Goal: Book appointment/travel/reservation

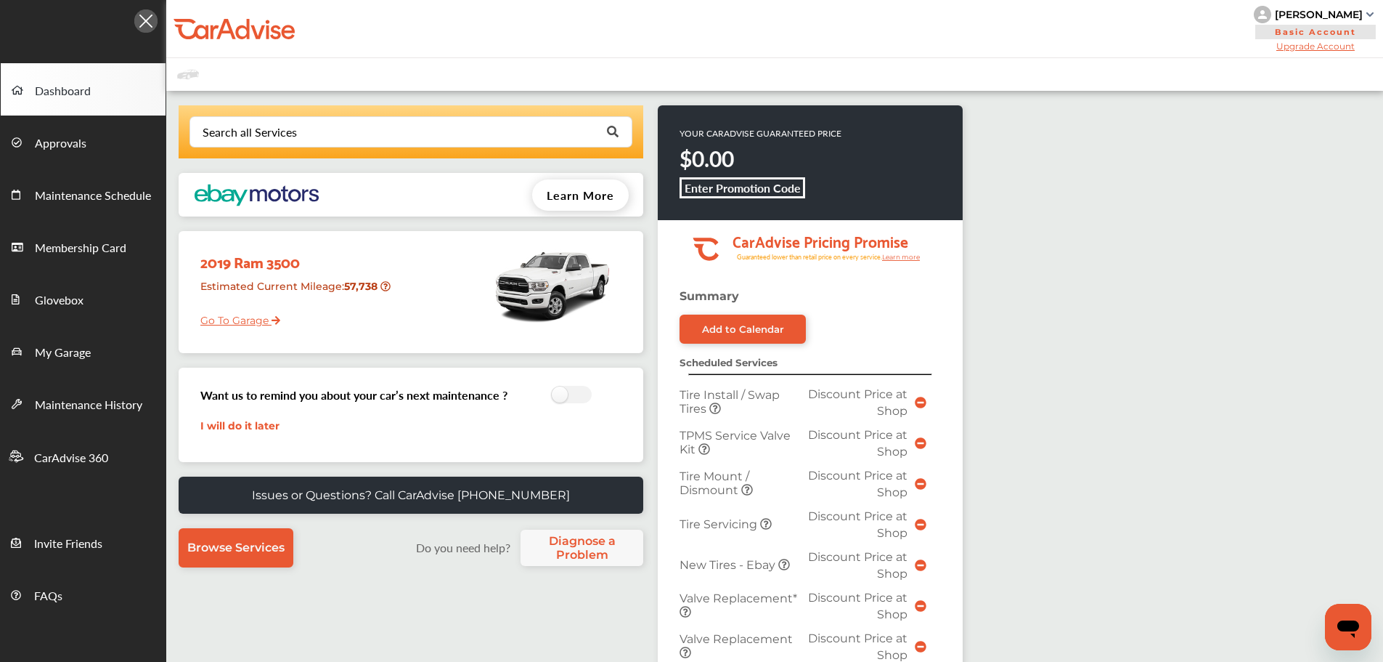
click at [256, 308] on link "Go To Garage" at bounding box center [235, 317] width 91 height 28
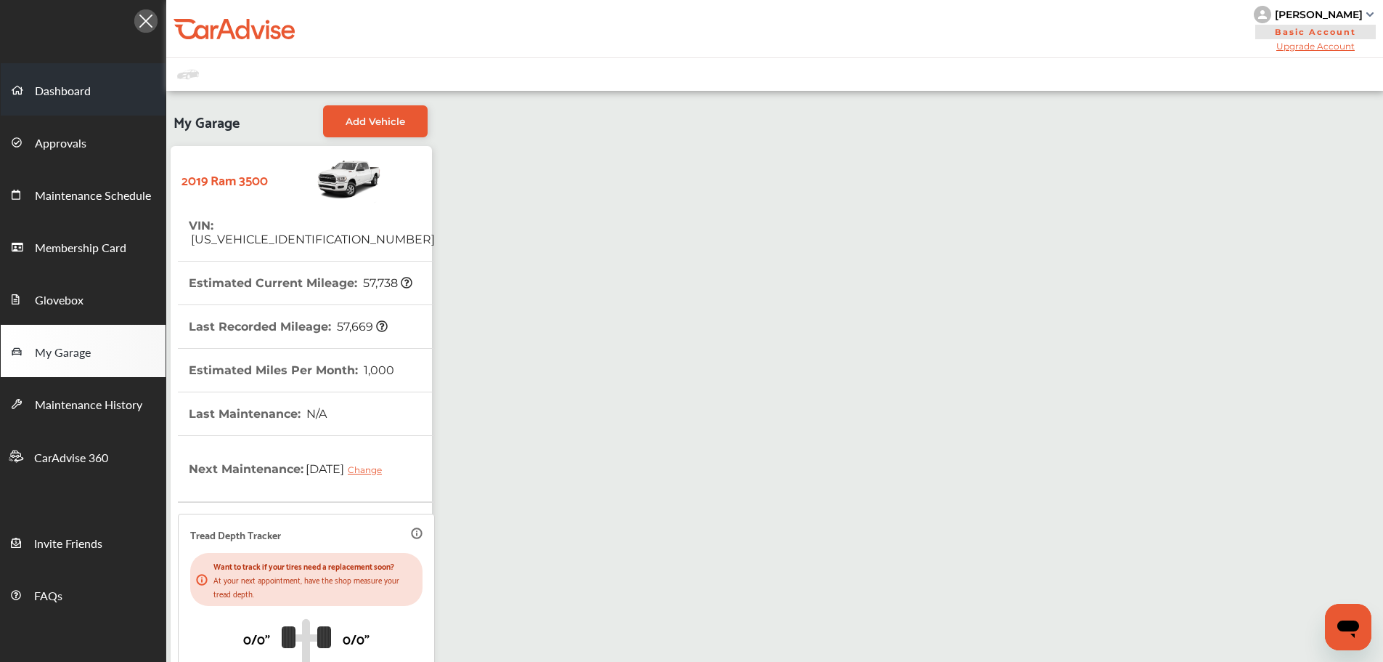
click at [41, 91] on span "Dashboard" at bounding box center [63, 91] width 56 height 19
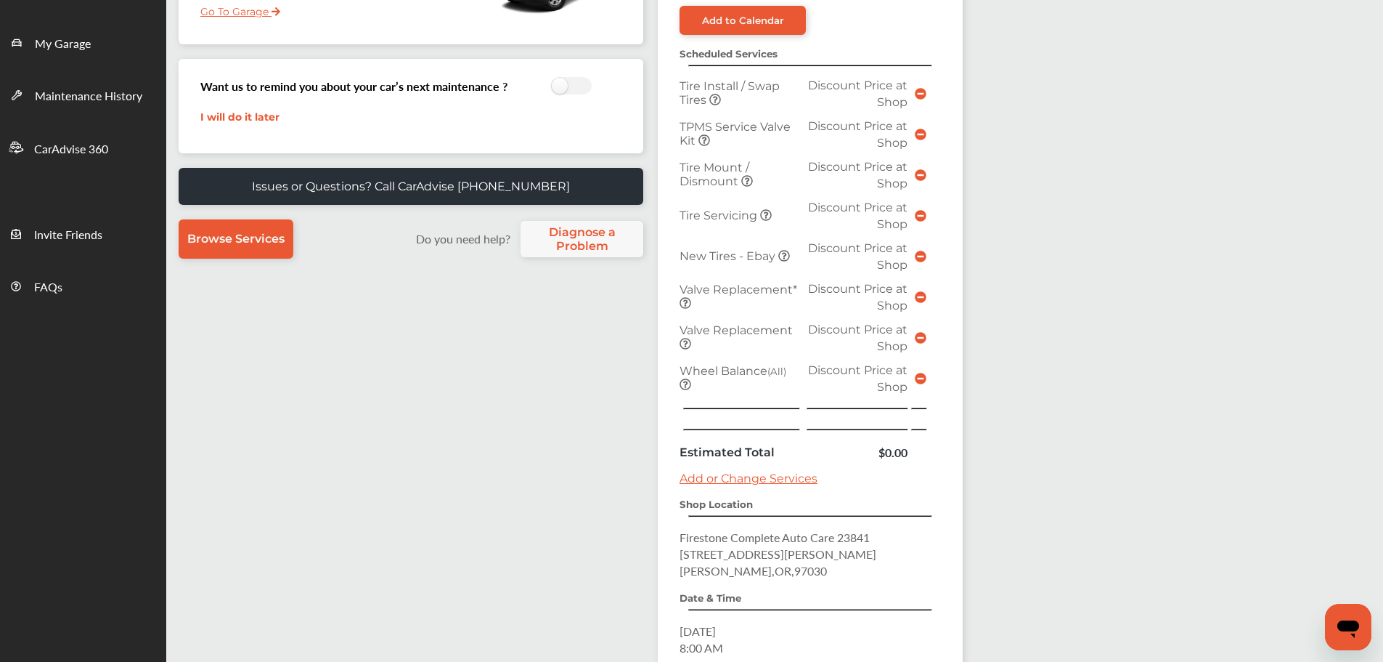
scroll to position [483, 0]
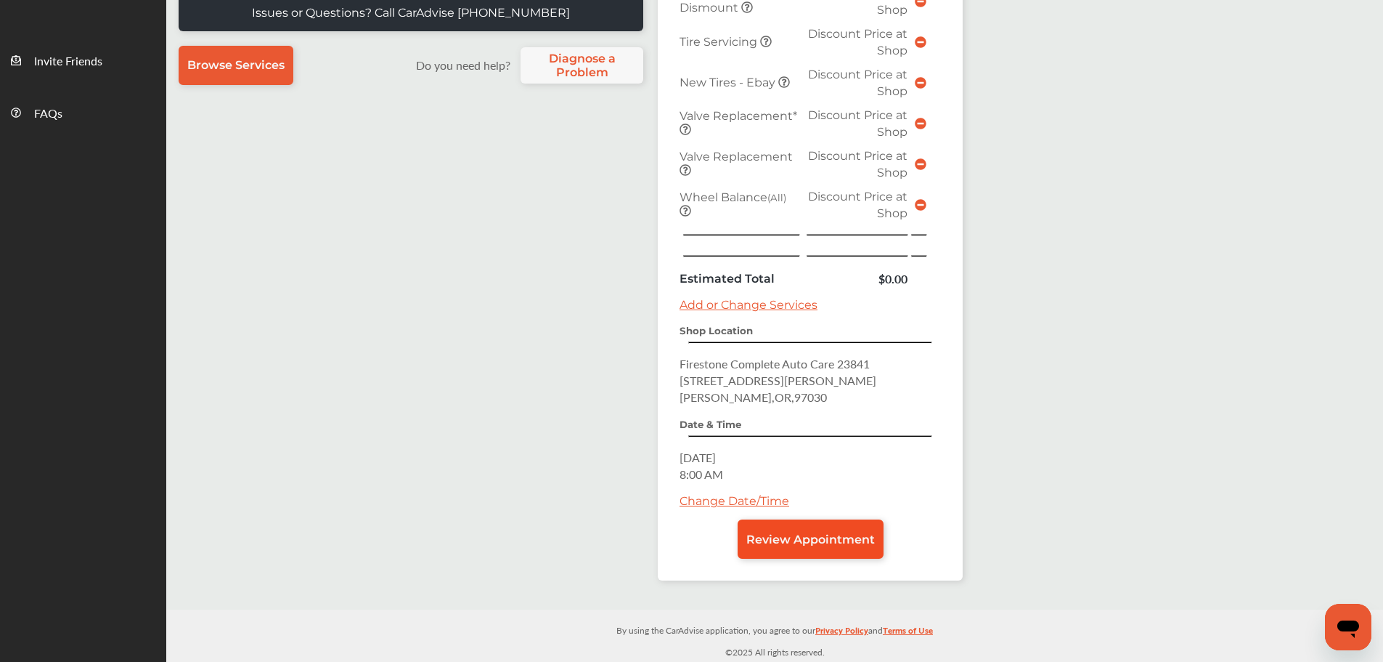
click at [848, 532] on span "Review Appointment" at bounding box center [811, 539] width 129 height 14
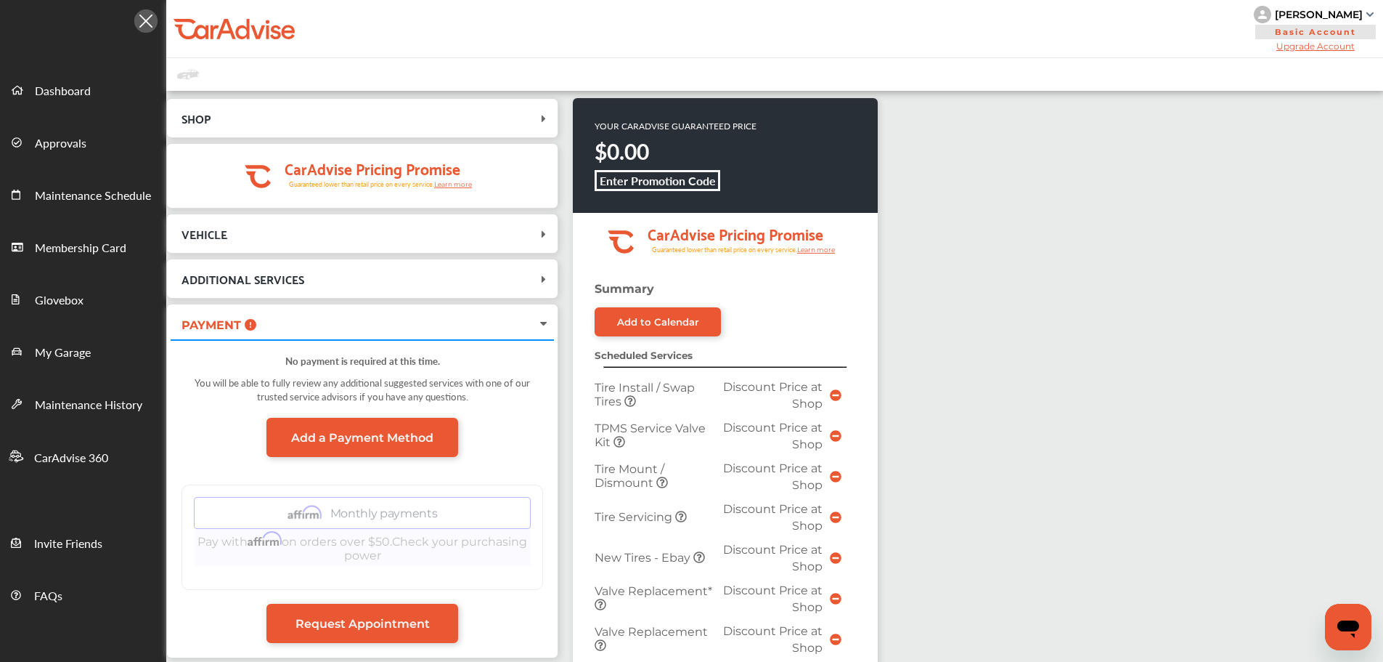
scroll to position [468, 0]
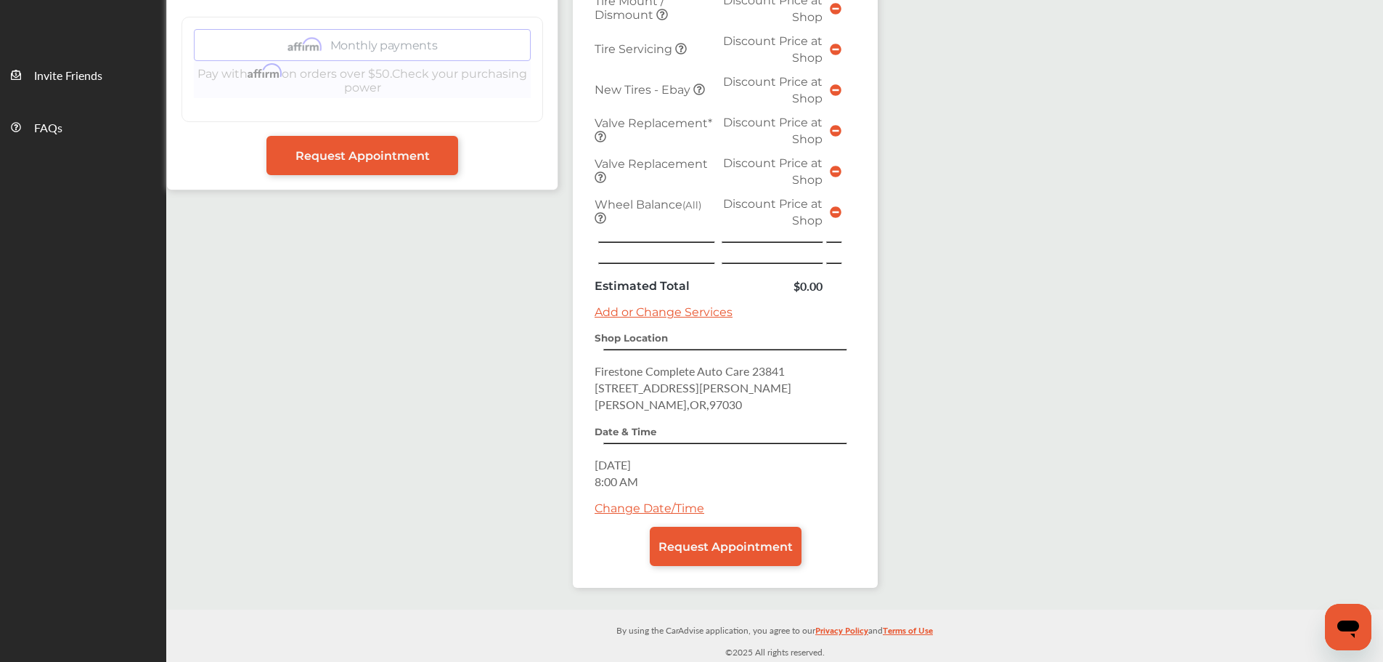
click at [768, 576] on div "Summary Add to Calendar Scheduled Services Tire Install / Swap Tires Discount P…" at bounding box center [725, 200] width 305 height 773
click at [768, 556] on link "Request Appointment" at bounding box center [726, 546] width 152 height 39
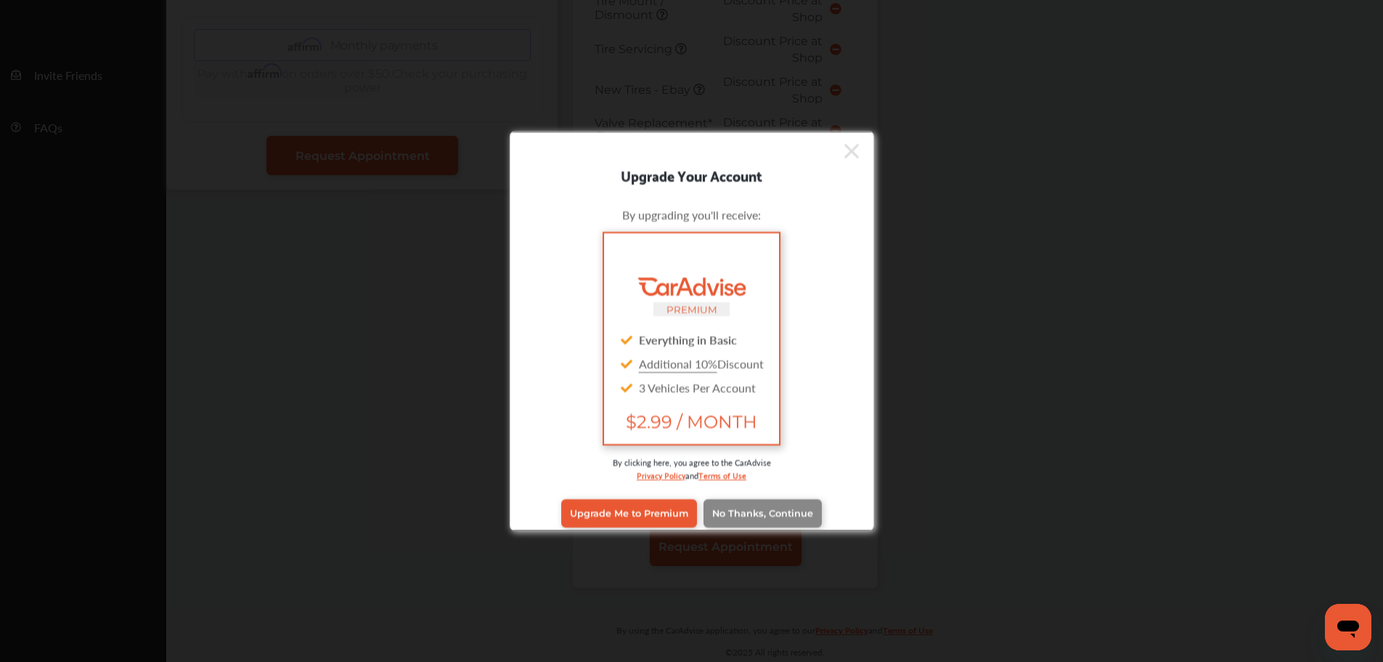
click at [788, 516] on span "No Thanks, Continue" at bounding box center [762, 513] width 101 height 11
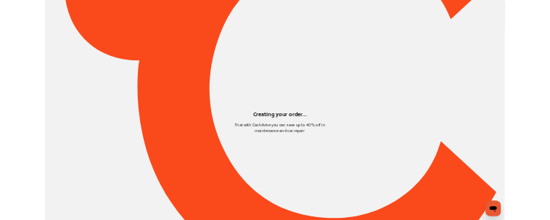
scroll to position [0, 0]
